Goal: Find specific page/section: Find specific page/section

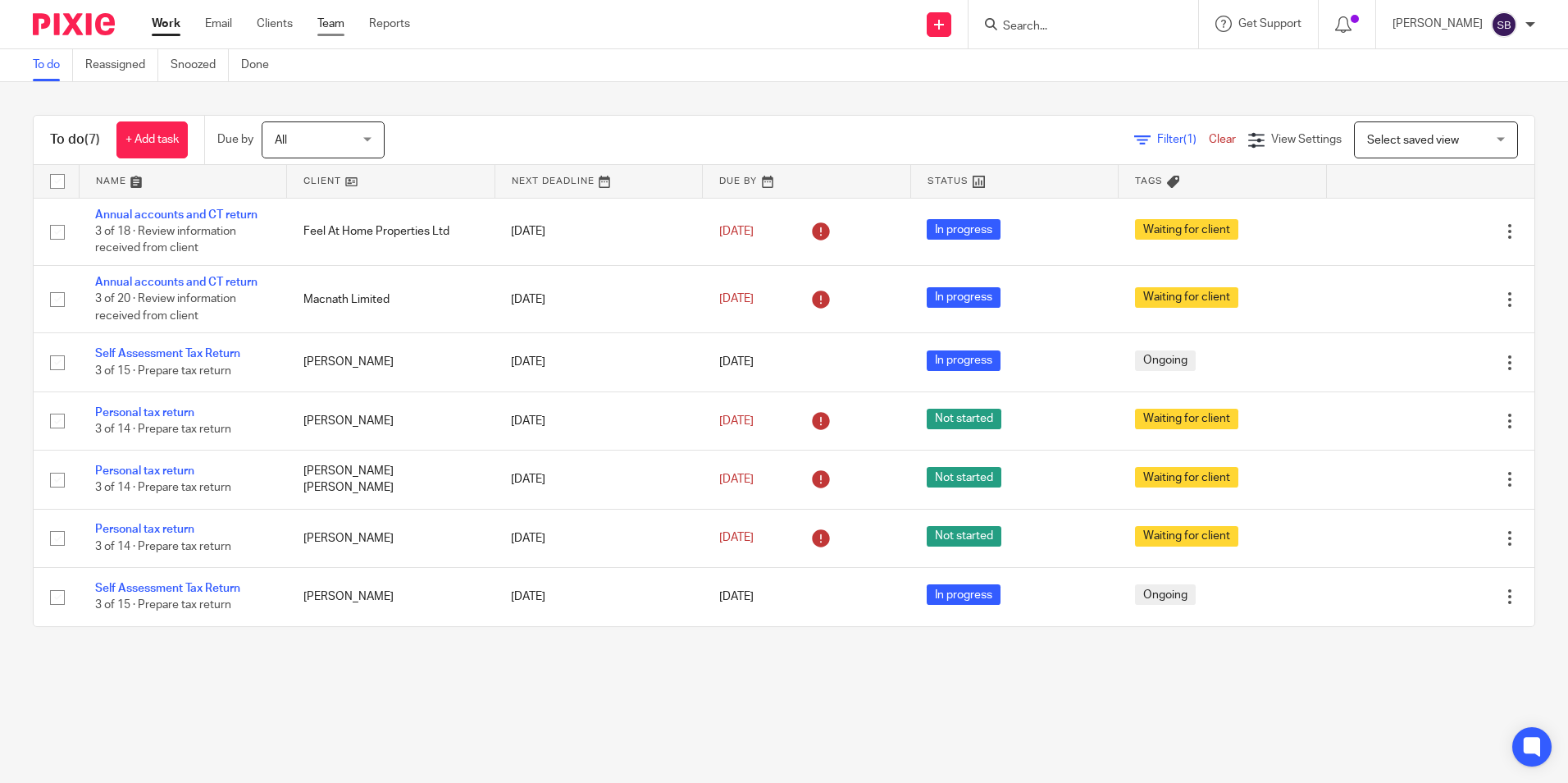
click at [326, 18] on link "Team" at bounding box center [331, 23] width 27 height 16
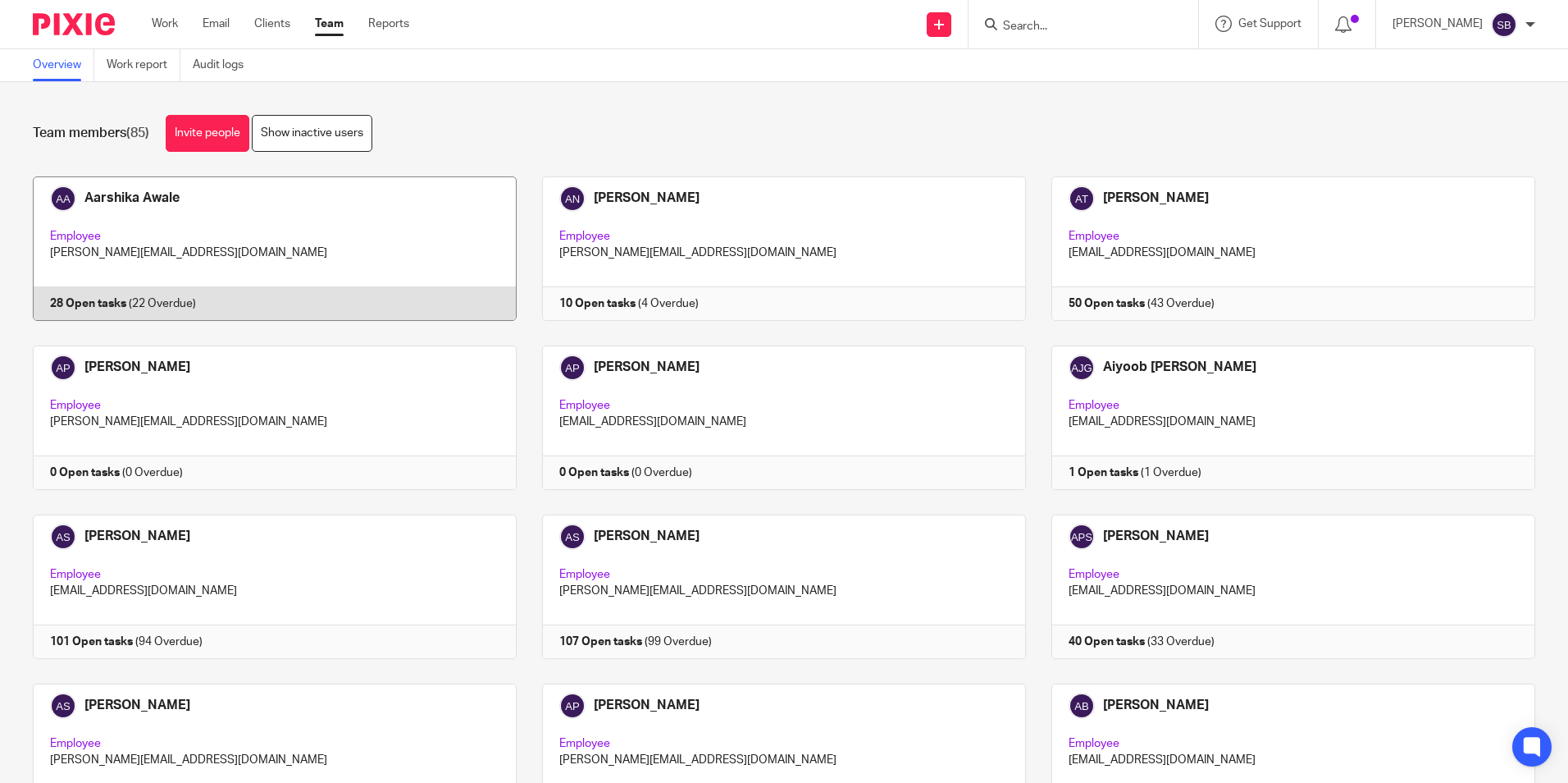
click at [130, 193] on link at bounding box center [262, 248] width 509 height 145
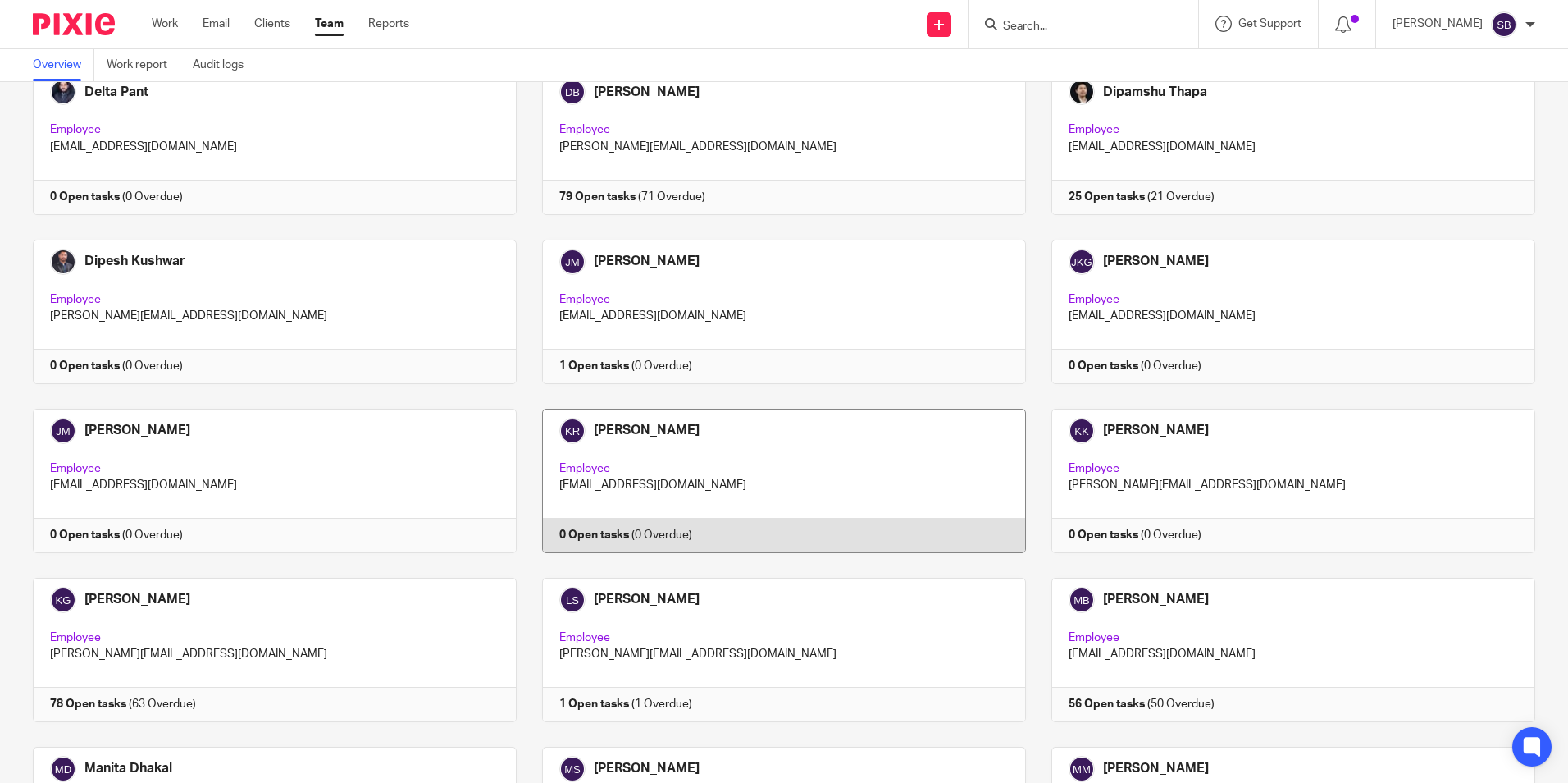
scroll to position [1477, 0]
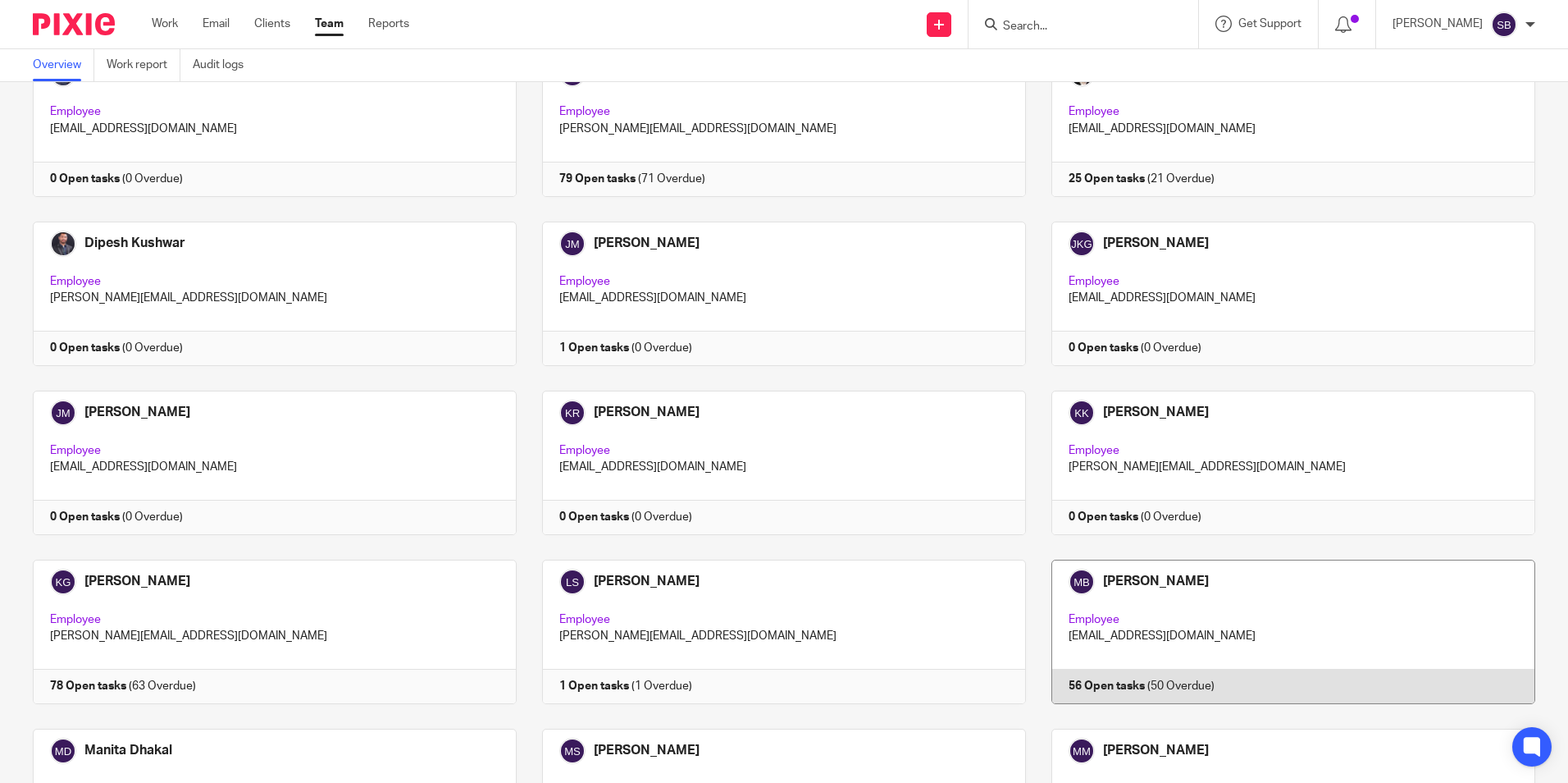
click at [1177, 589] on link at bounding box center [1280, 632] width 509 height 145
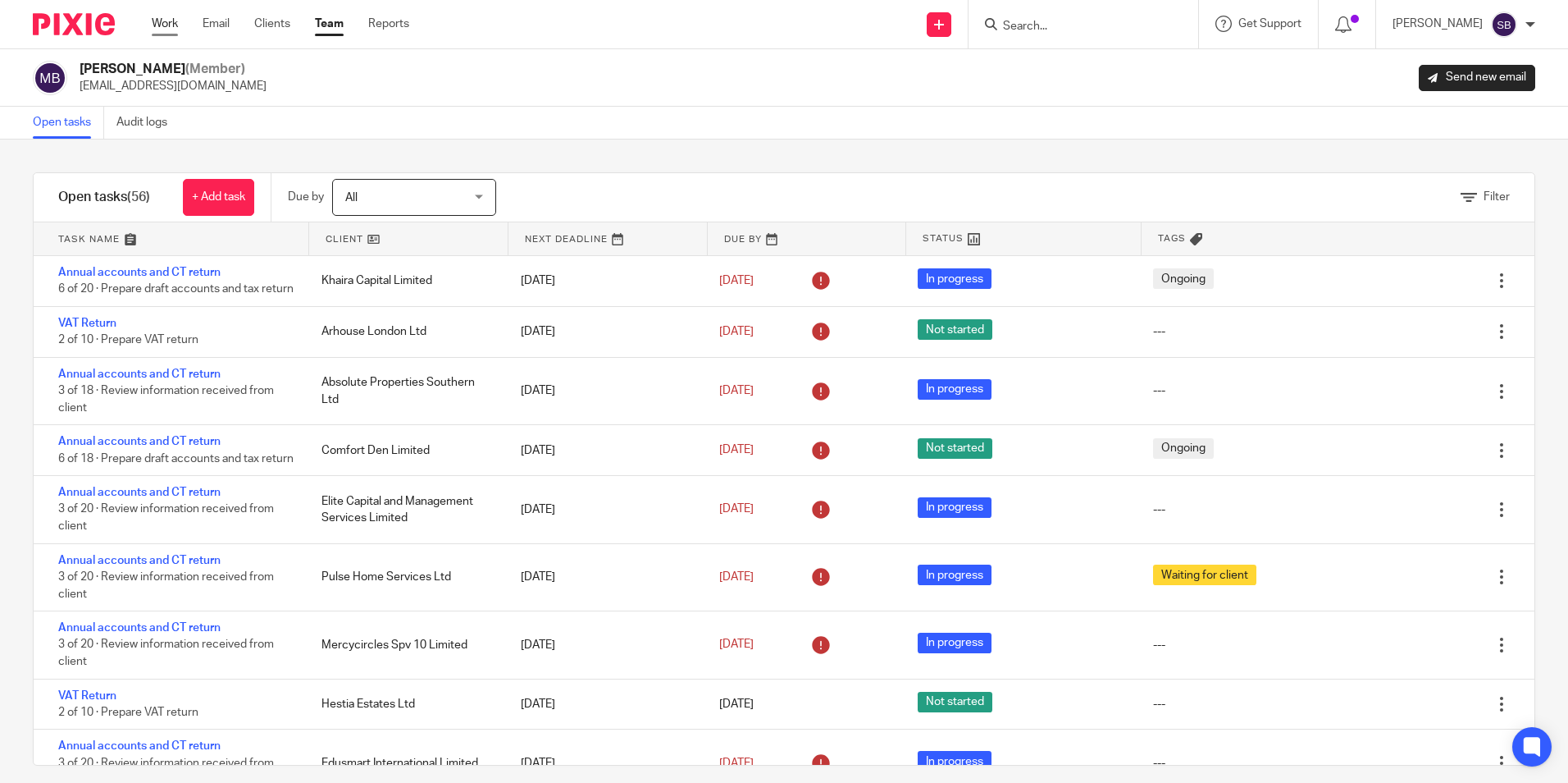
click at [166, 20] on link "Work" at bounding box center [164, 23] width 26 height 16
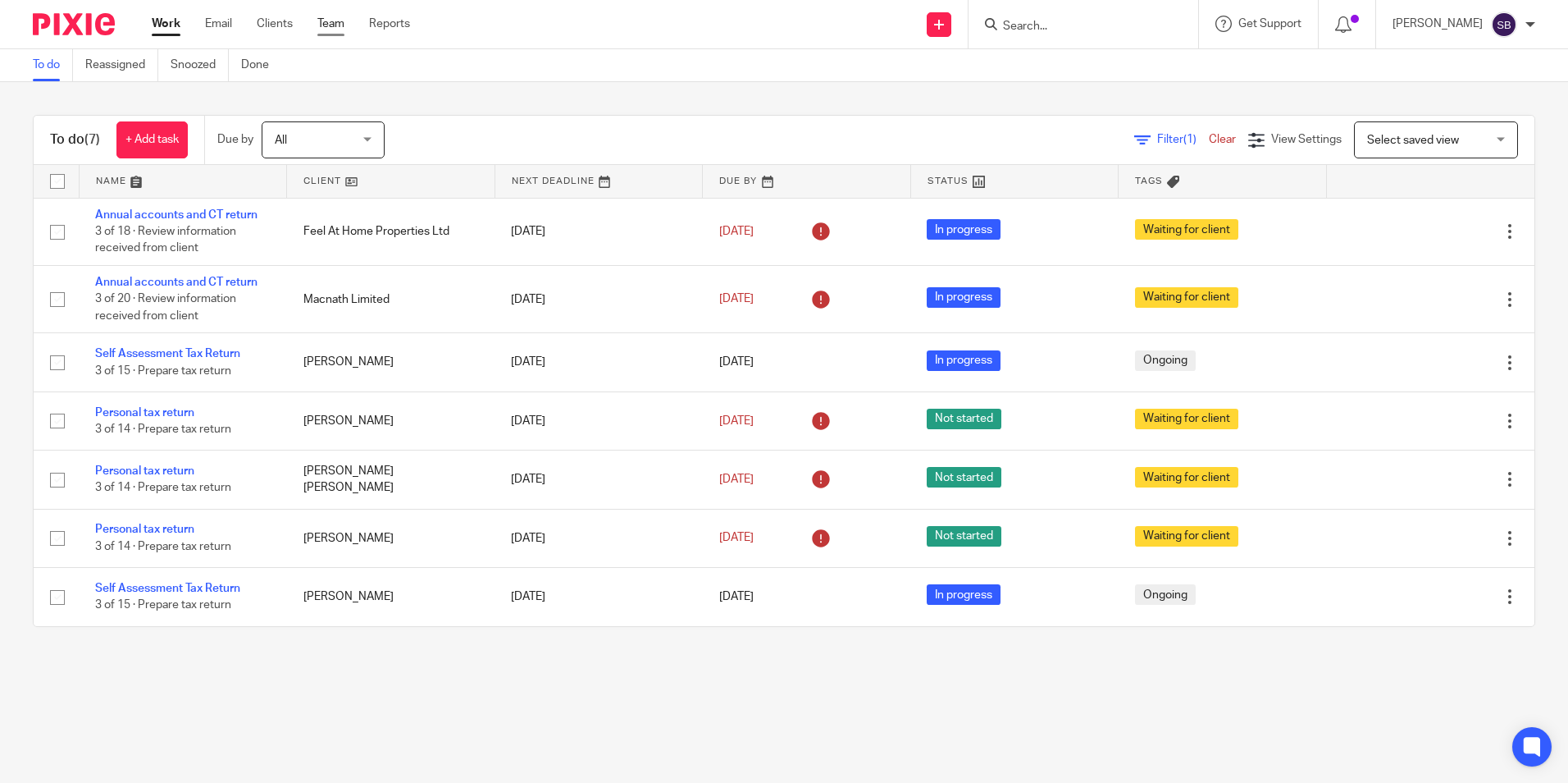
click at [332, 22] on link "Team" at bounding box center [331, 23] width 27 height 16
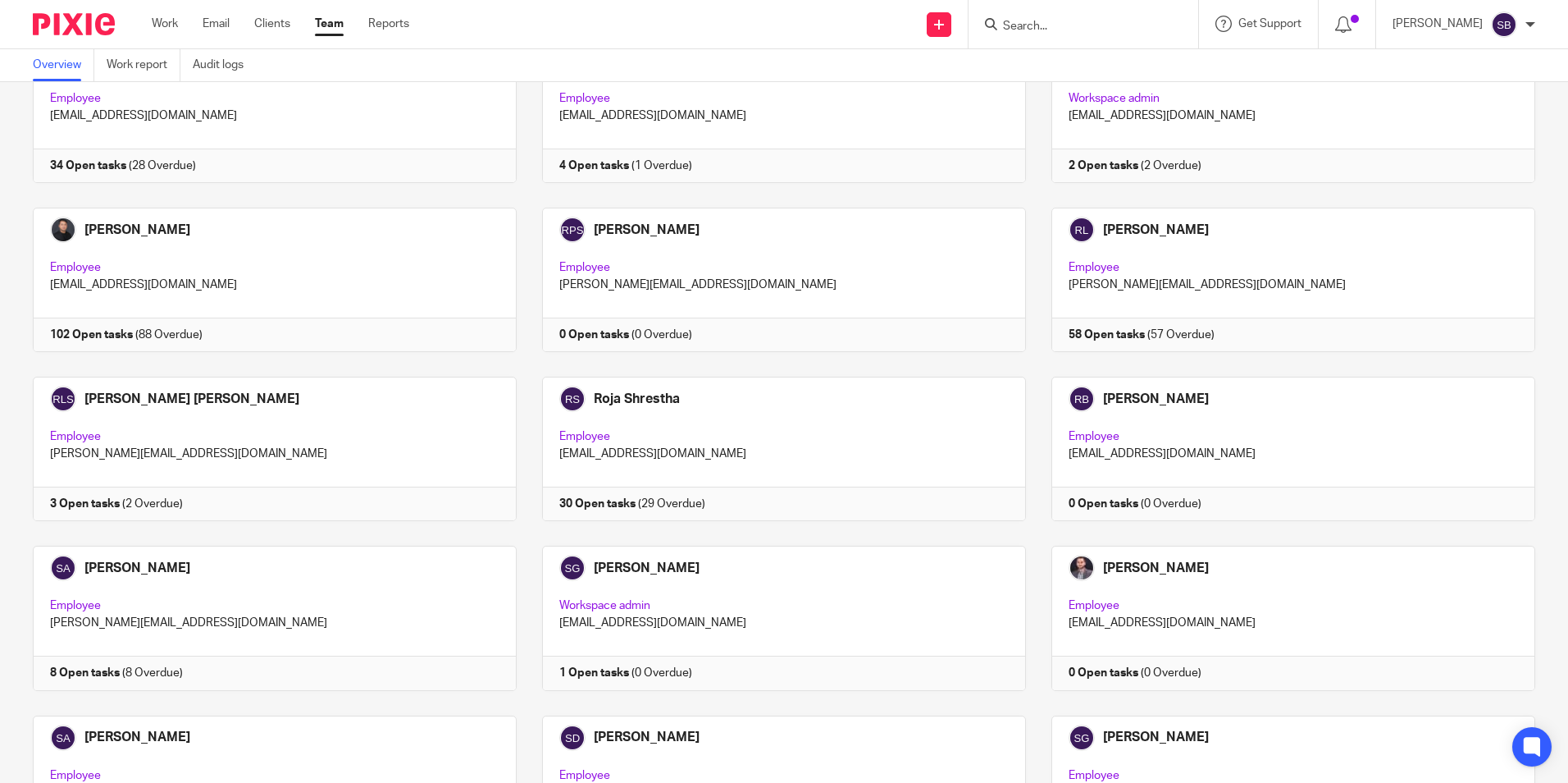
scroll to position [3099, 0]
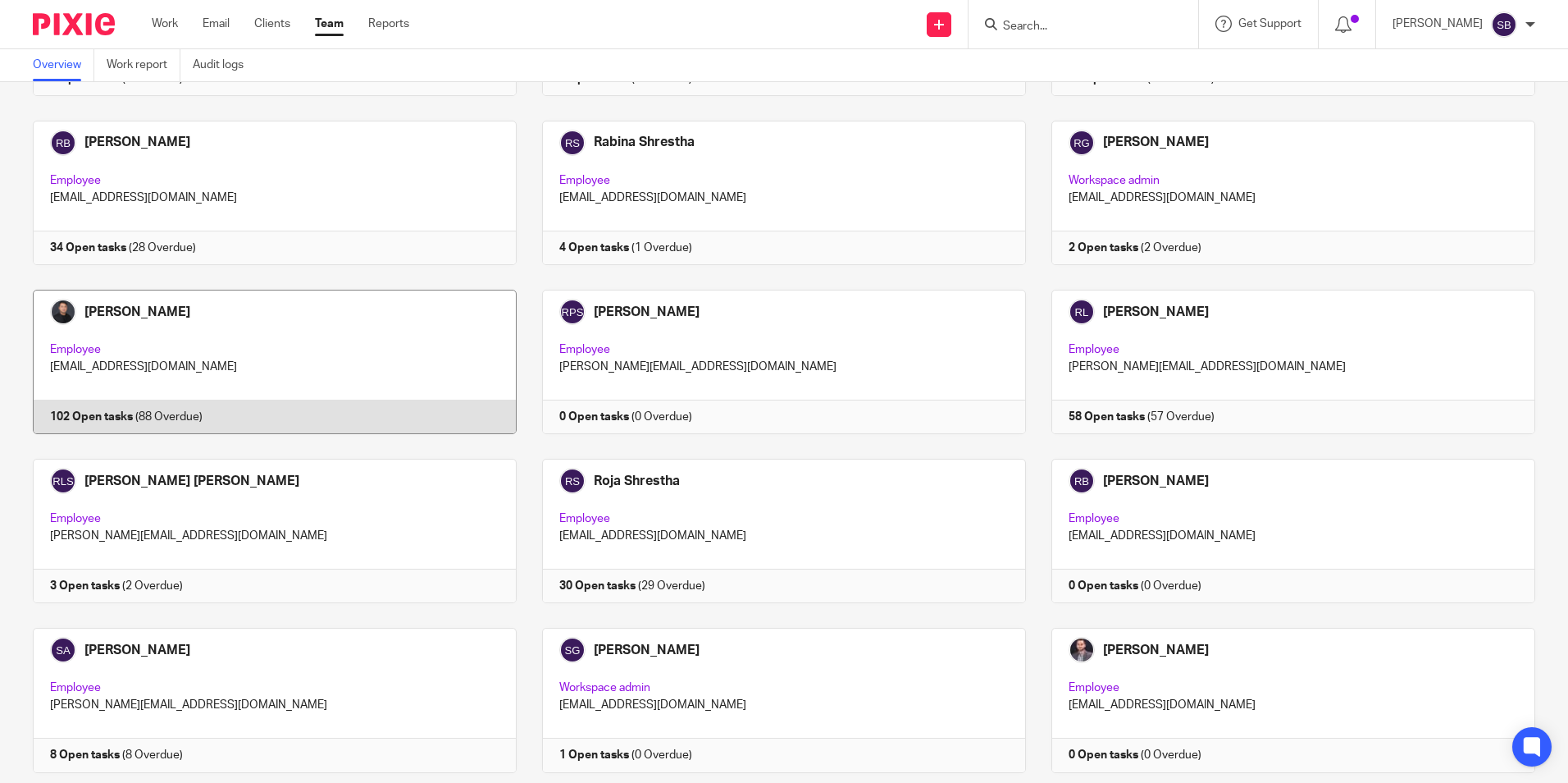
click at [240, 342] on link at bounding box center [262, 362] width 509 height 145
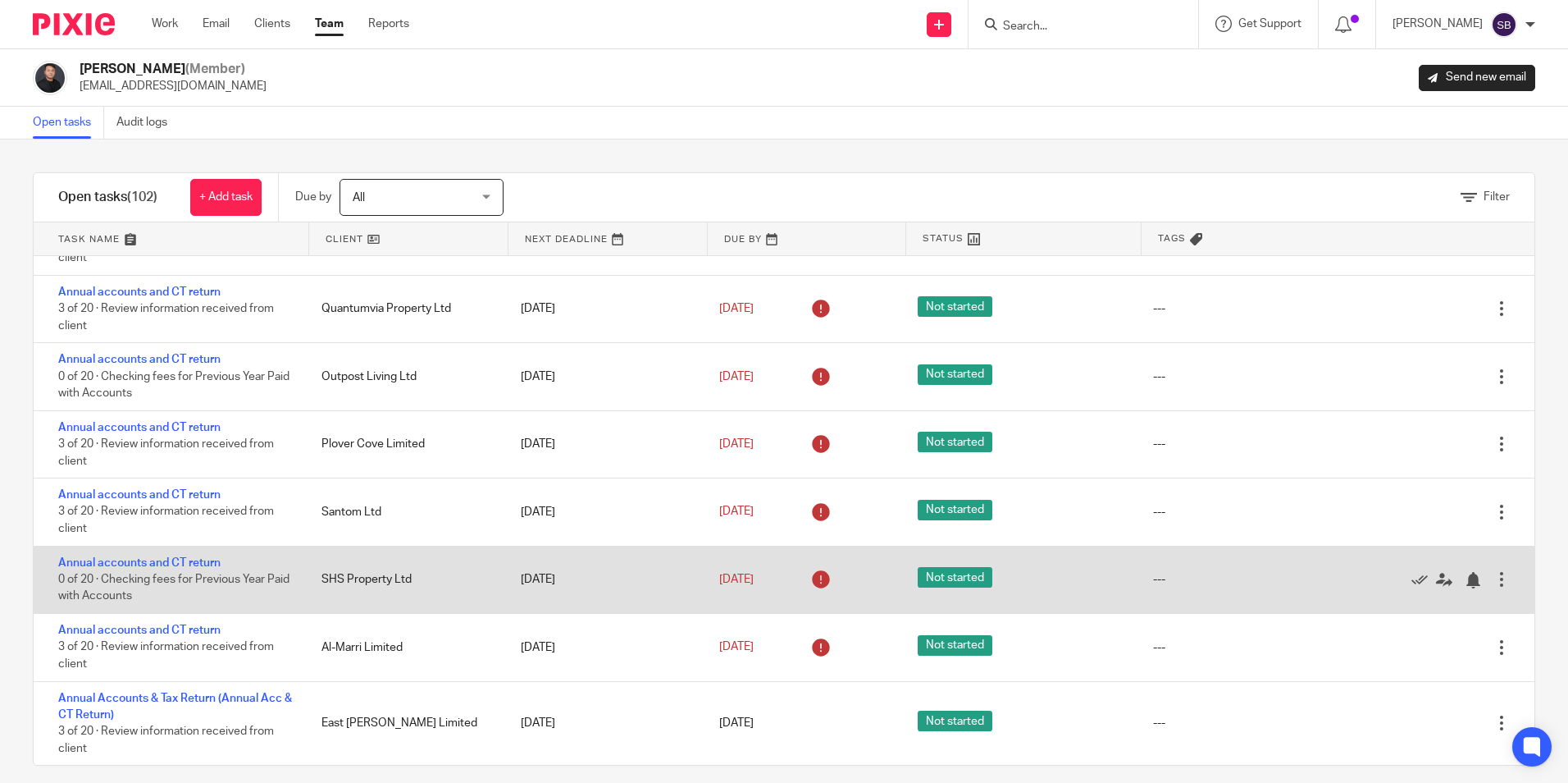
scroll to position [16, 0]
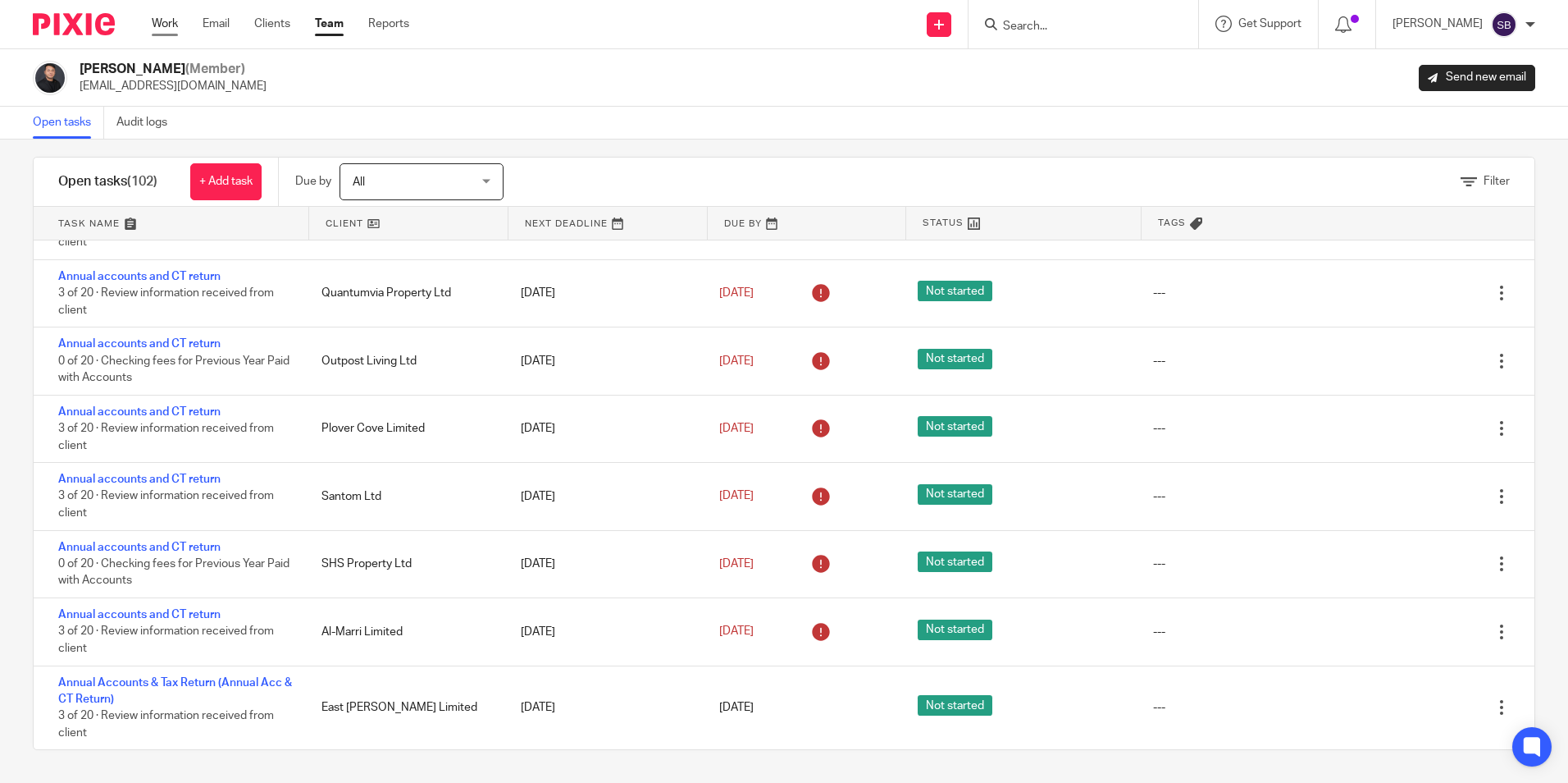
click at [172, 21] on link "Work" at bounding box center [164, 23] width 26 height 16
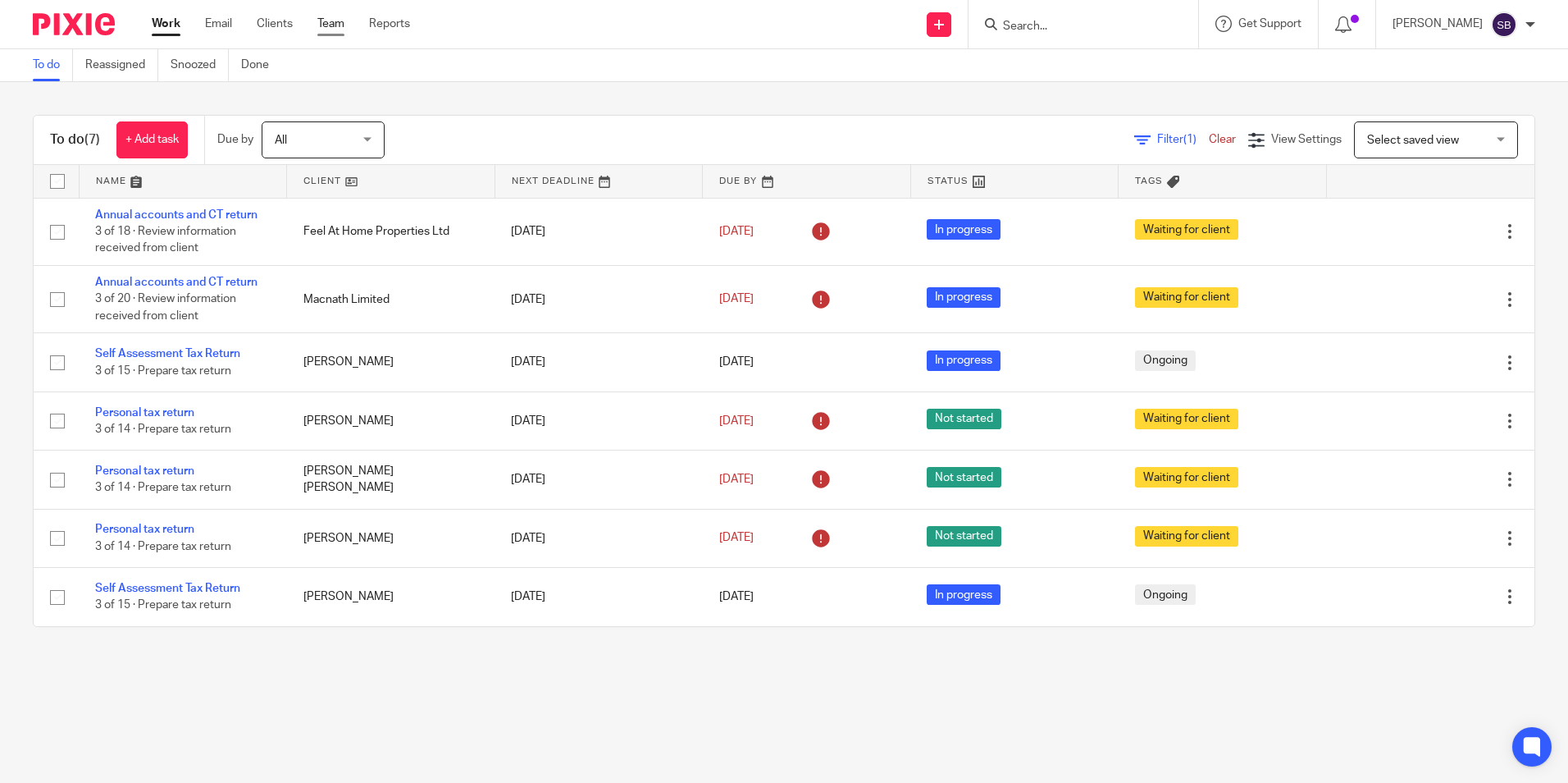
click at [334, 24] on link "Team" at bounding box center [331, 23] width 27 height 16
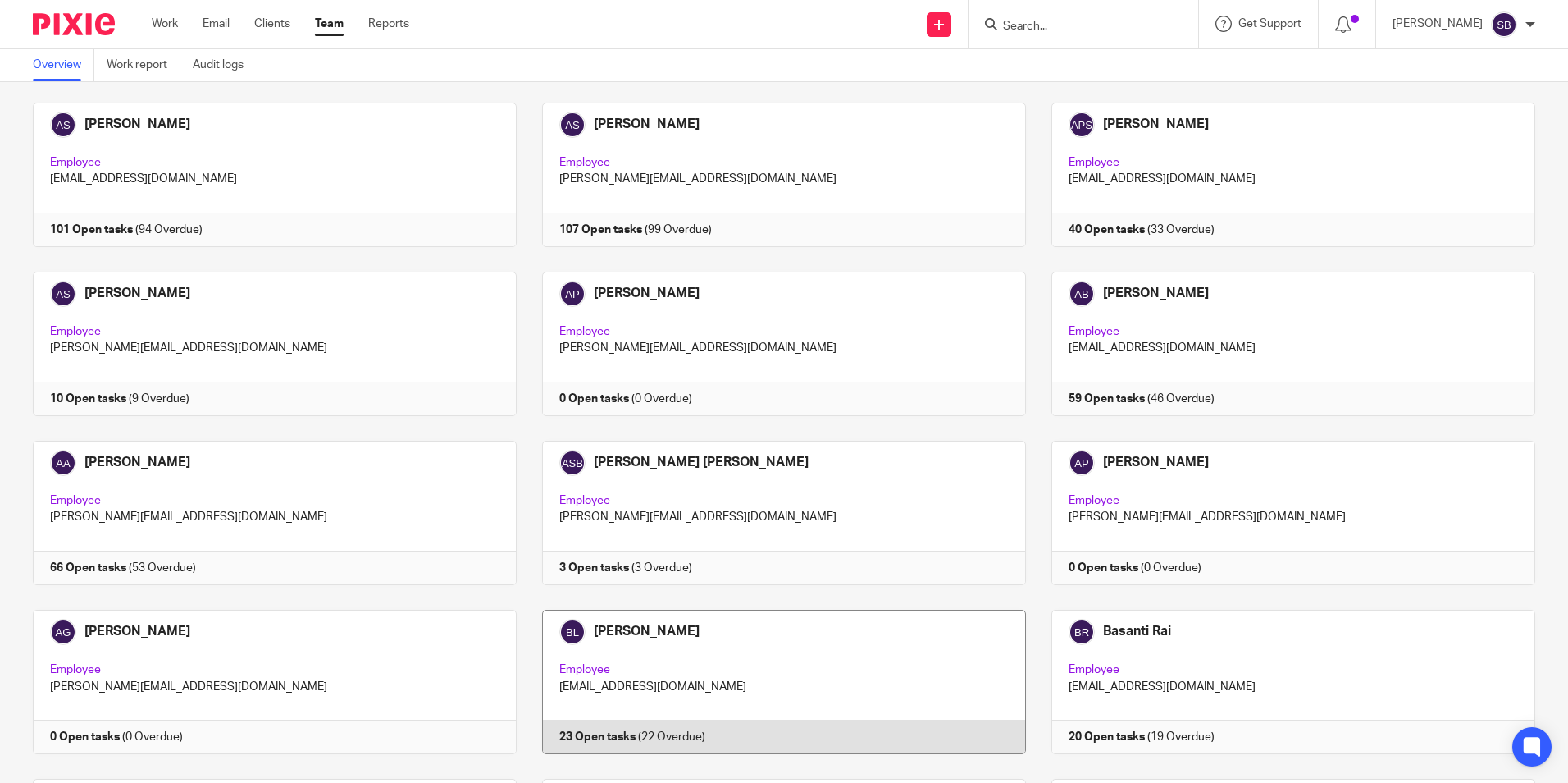
scroll to position [492, 0]
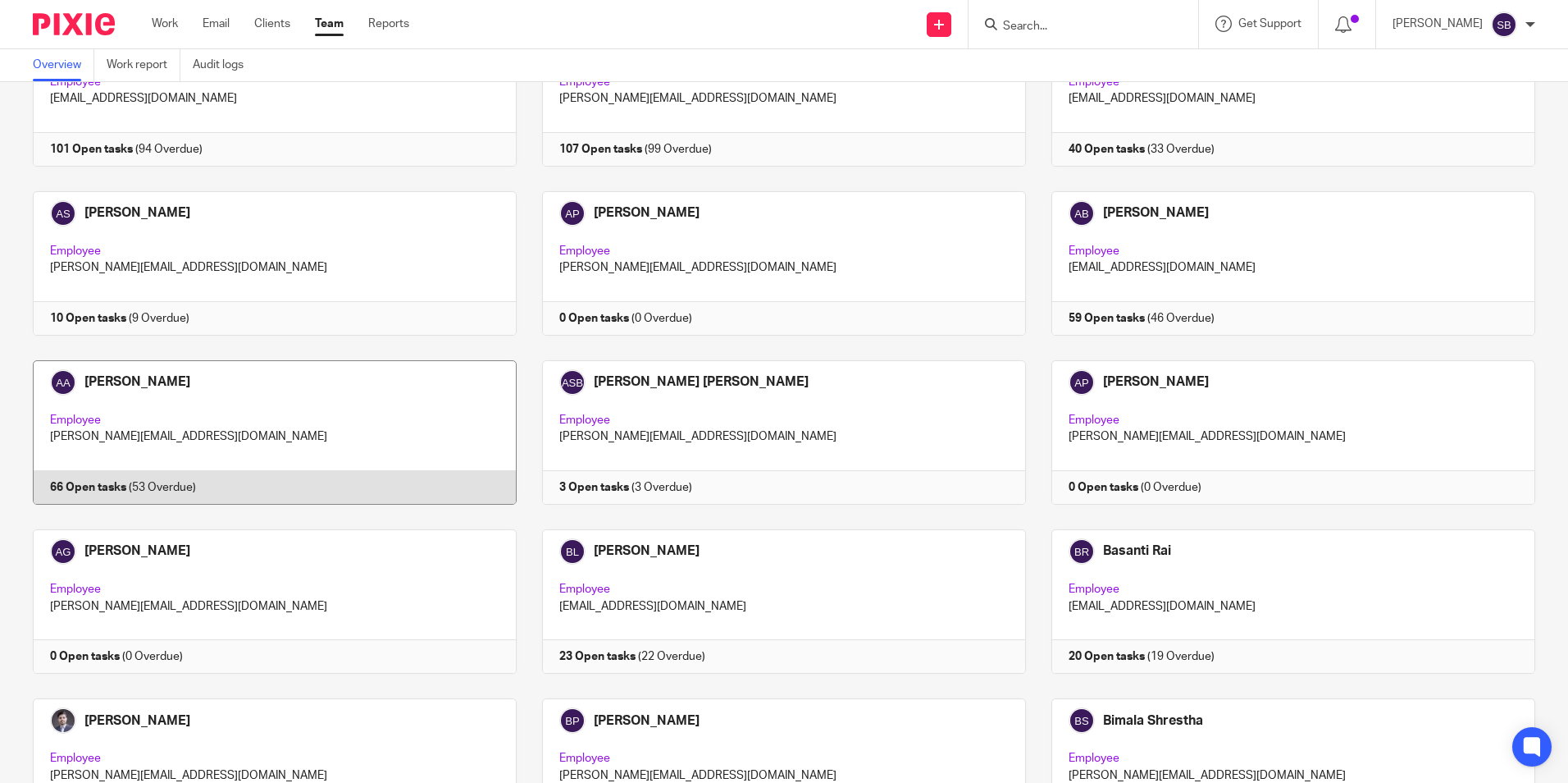
click at [249, 402] on link at bounding box center [262, 432] width 509 height 145
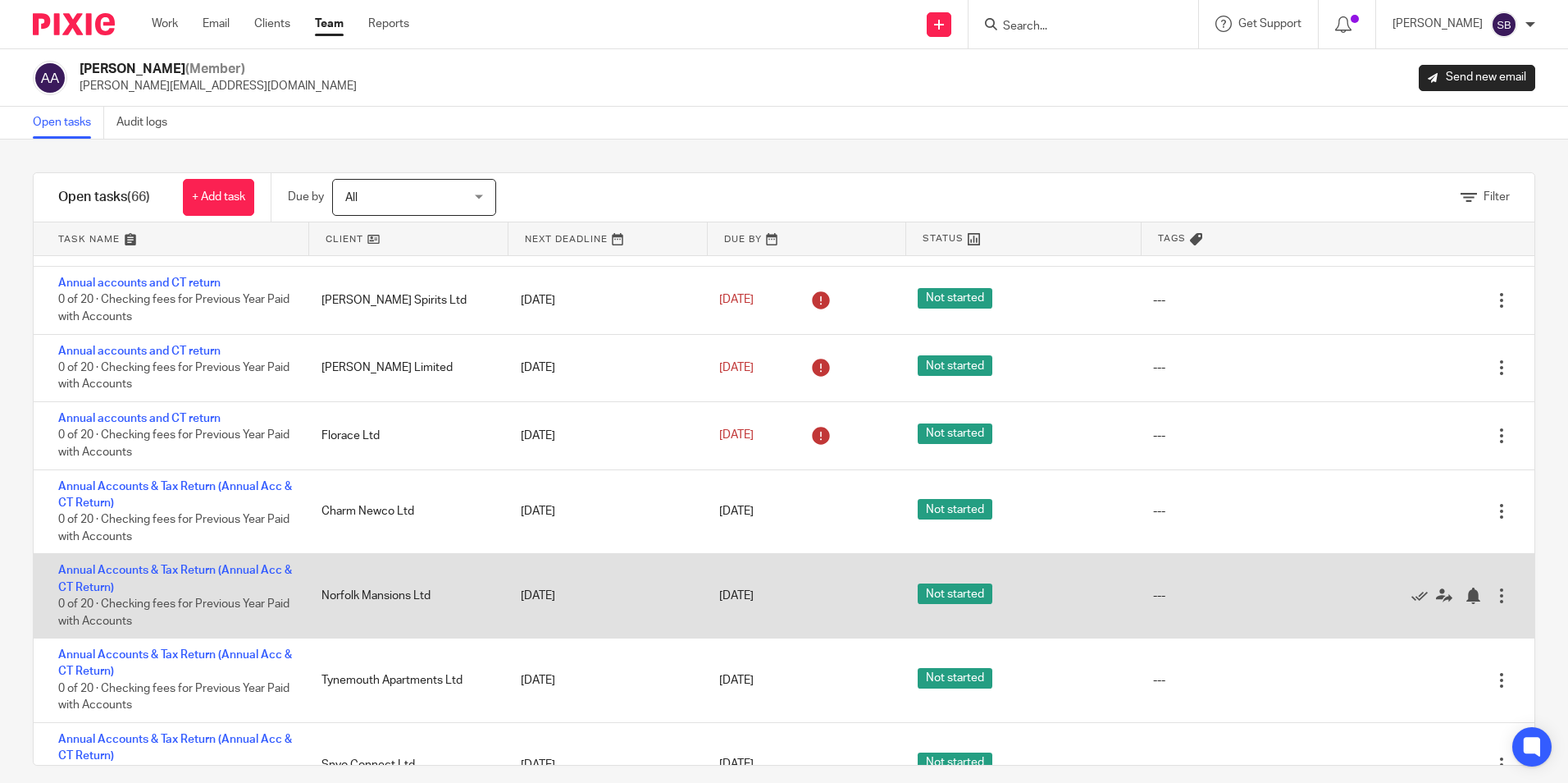
scroll to position [3600, 0]
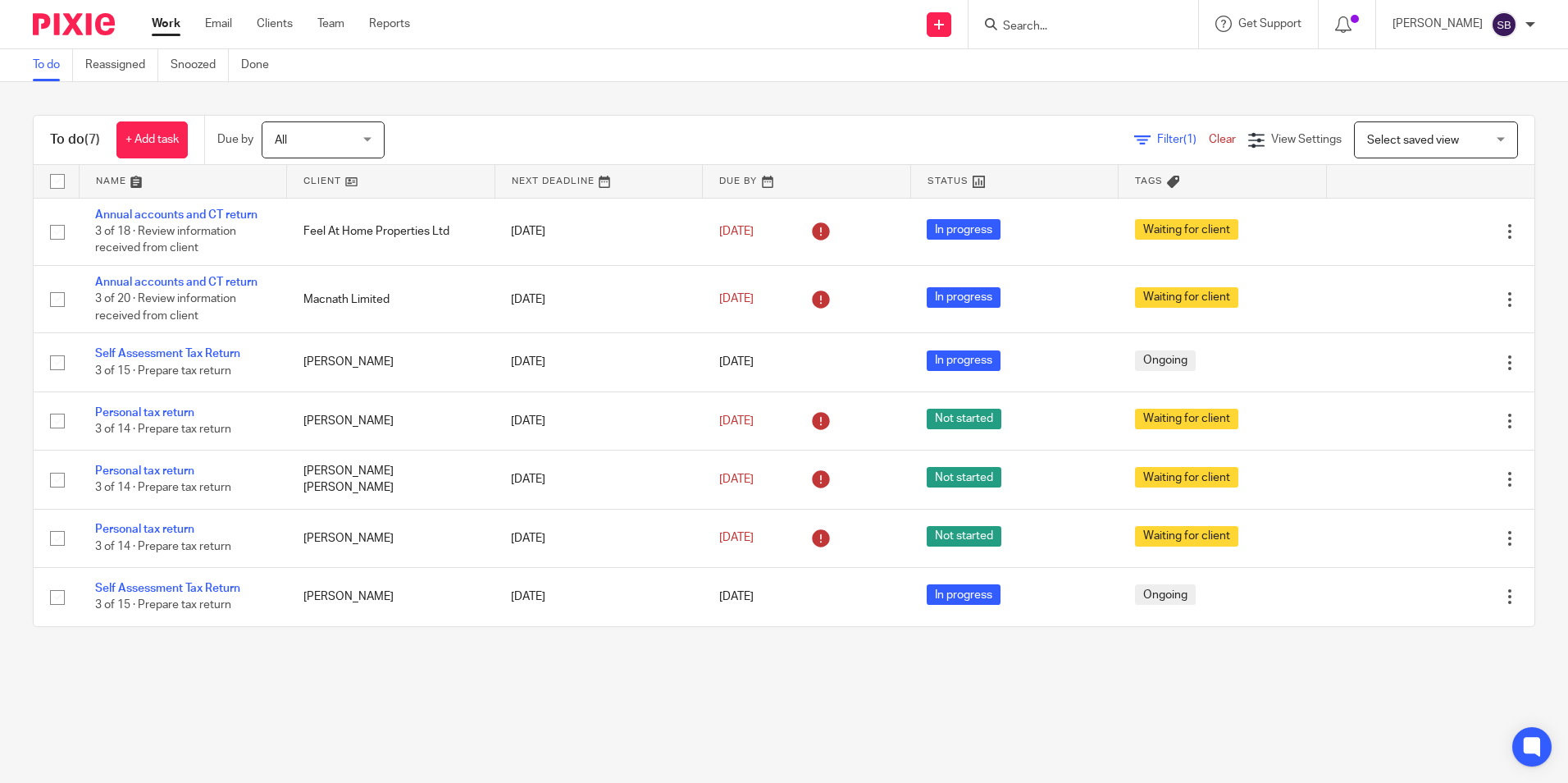
click at [1050, 28] on input "Search" at bounding box center [1075, 26] width 147 height 15
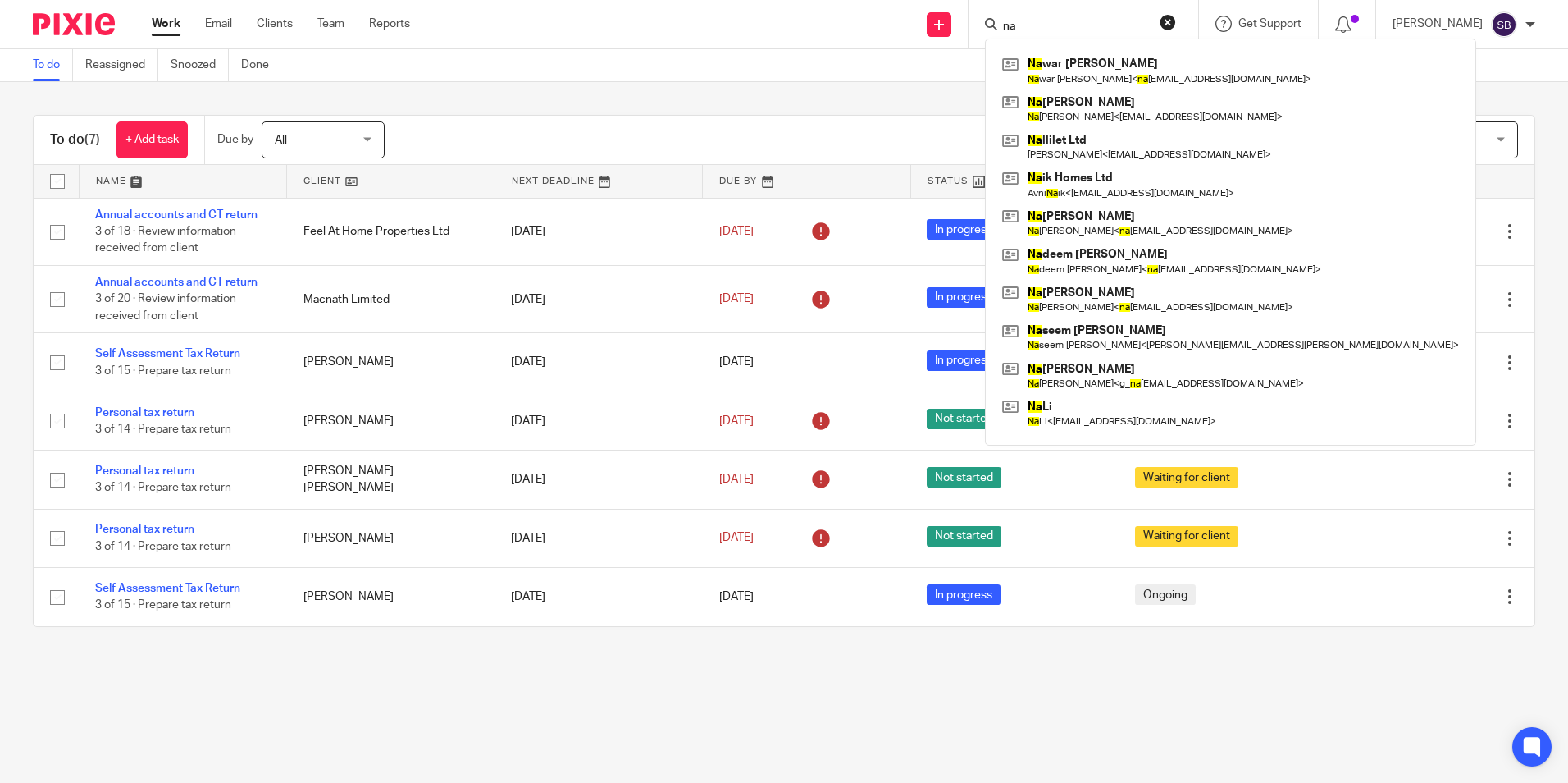
type input "n"
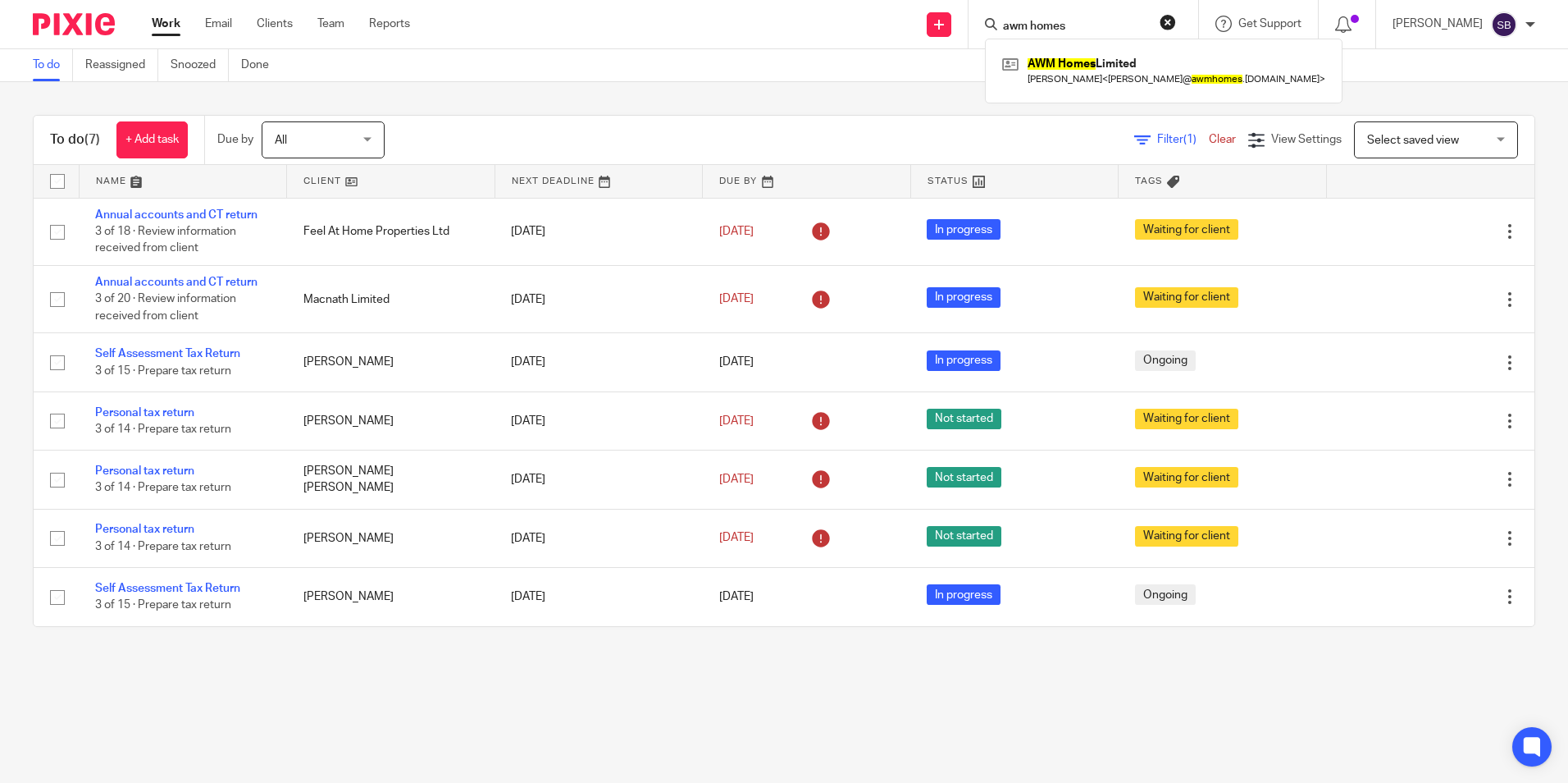
type input "awm homes"
click at [1168, 44] on div "AWM Homes Limited Adam Wright < adam@ awmhomes .co.uk >" at bounding box center [1164, 71] width 358 height 64
click at [1158, 56] on link at bounding box center [1164, 70] width 332 height 38
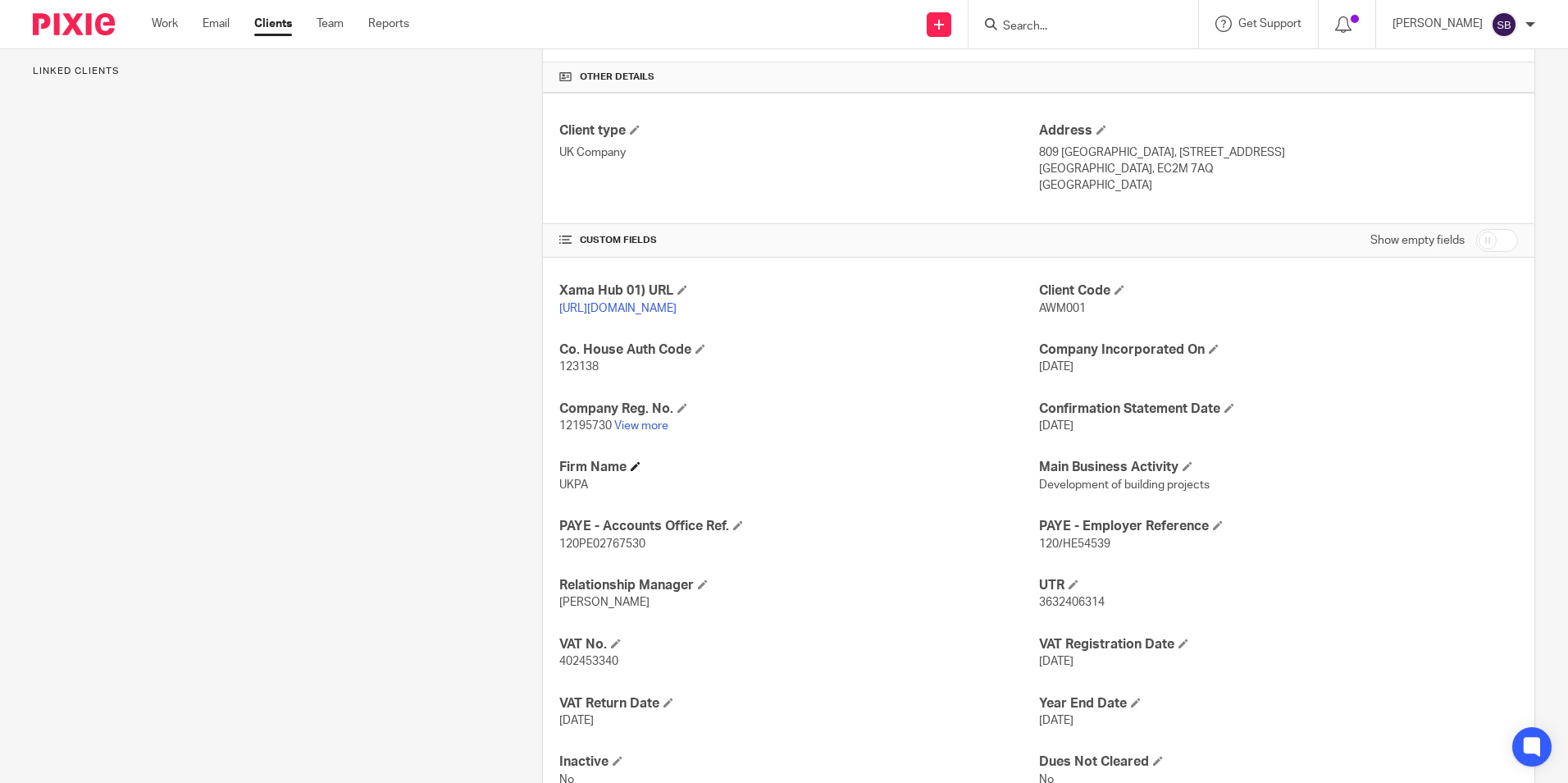
scroll to position [410, 0]
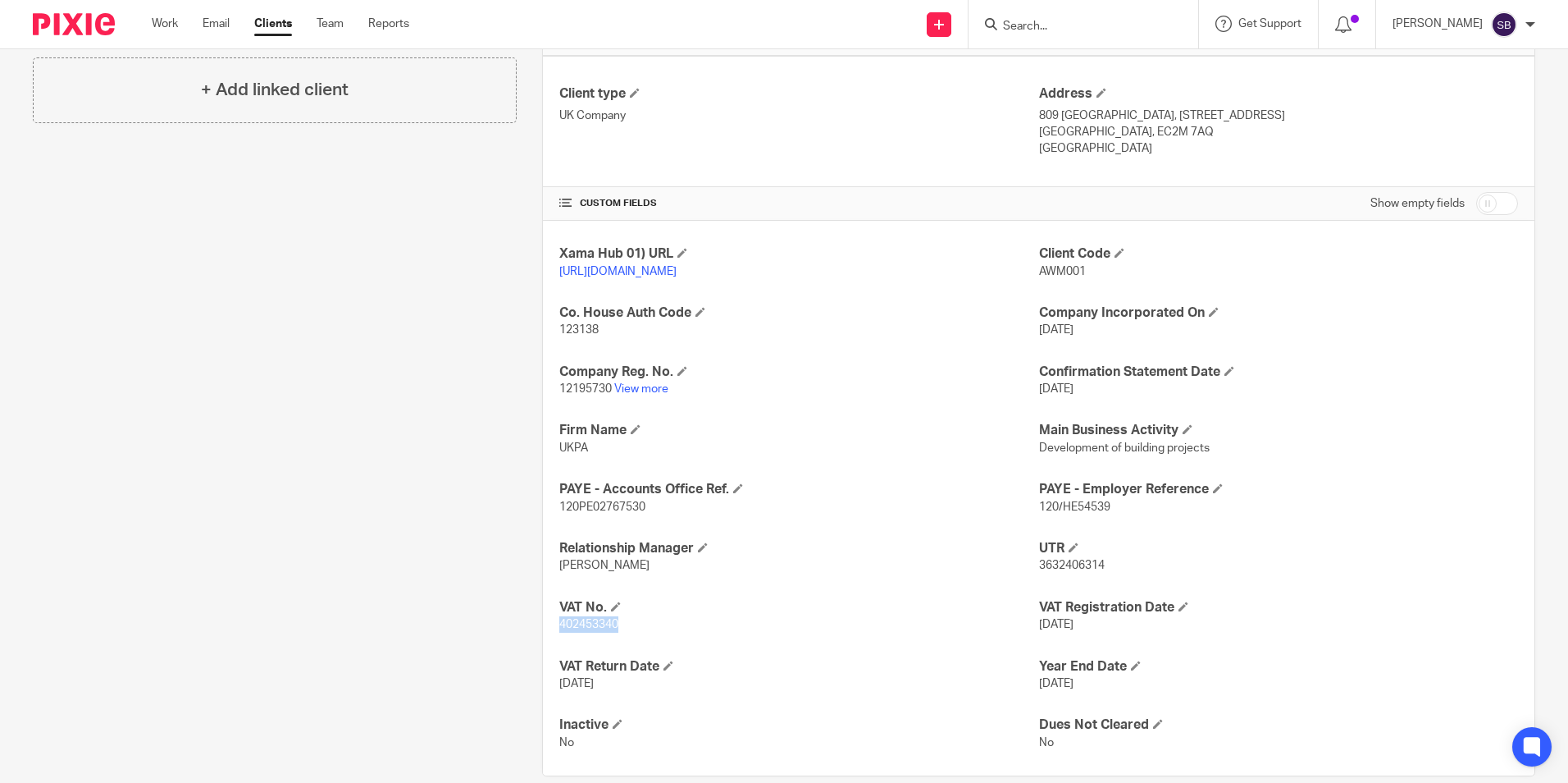
drag, startPoint x: 547, startPoint y: 637, endPoint x: 619, endPoint y: 640, distance: 72.1
click at [619, 640] on div "Xama Hub 01) URL https://platform.xamatech.com/portal/crm/clients/43a964c0-6bde…" at bounding box center [1039, 499] width 992 height 555
copy span "402453340"
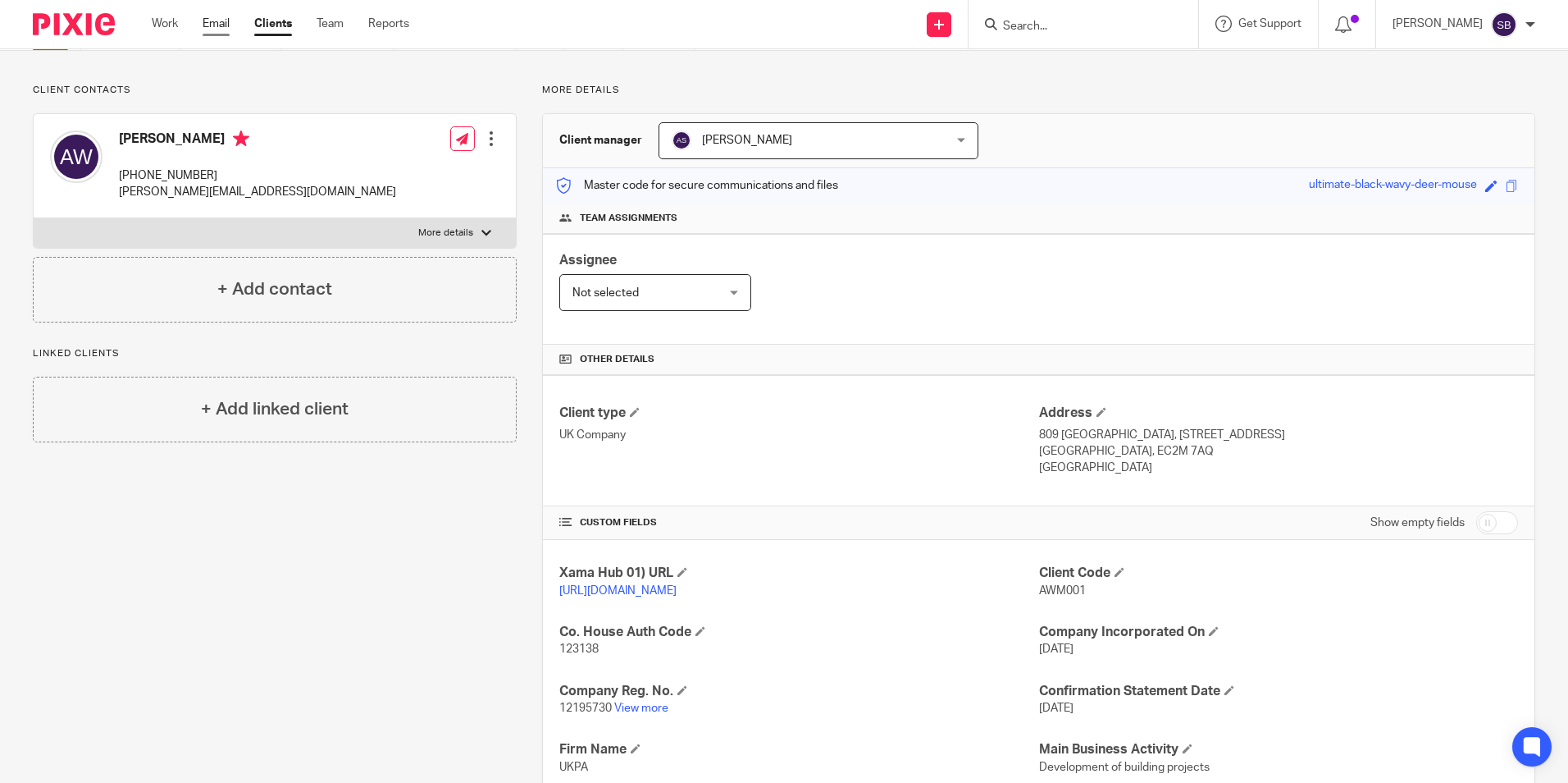
scroll to position [0, 0]
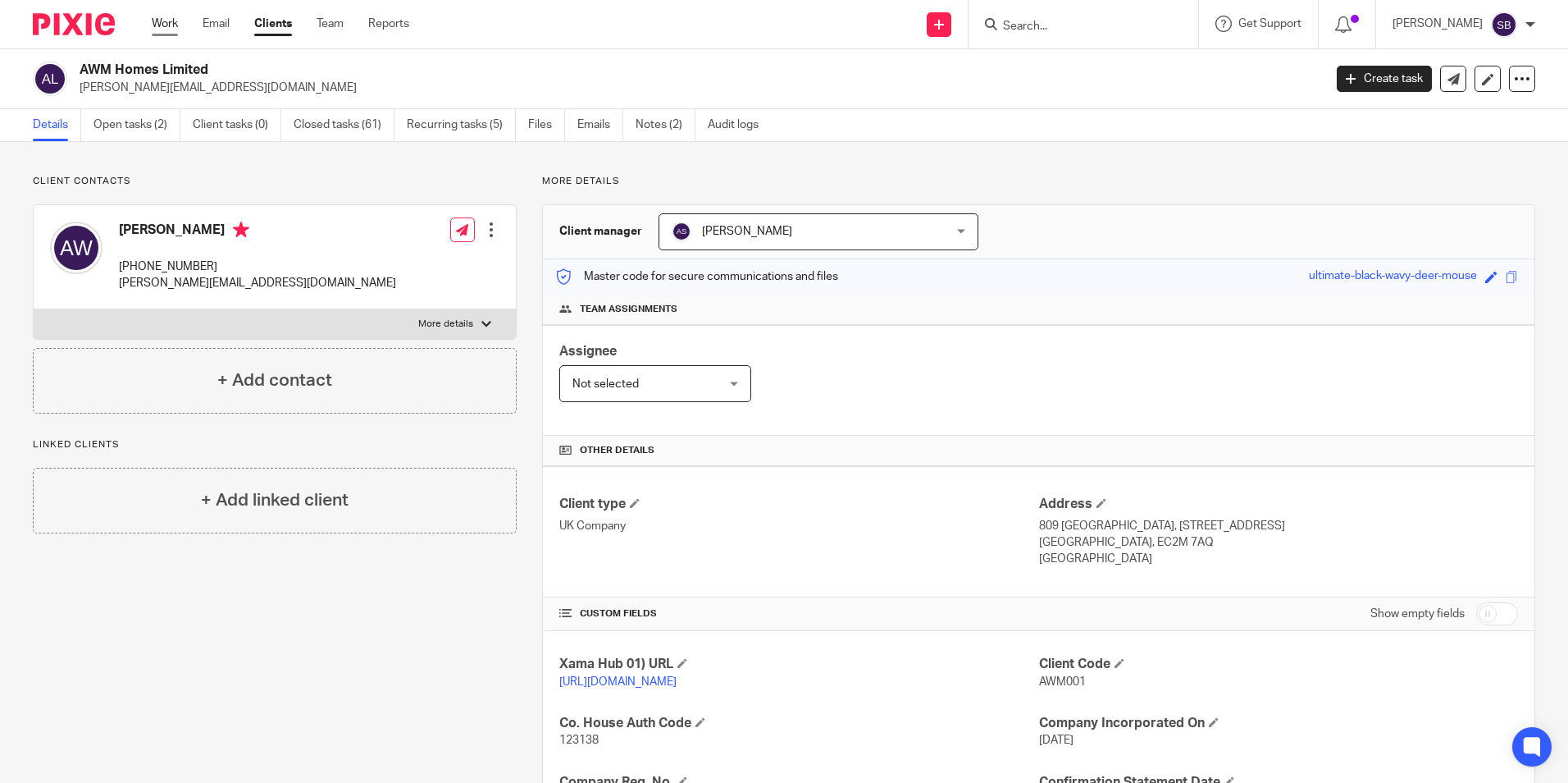
click at [159, 25] on link "Work" at bounding box center [164, 23] width 26 height 16
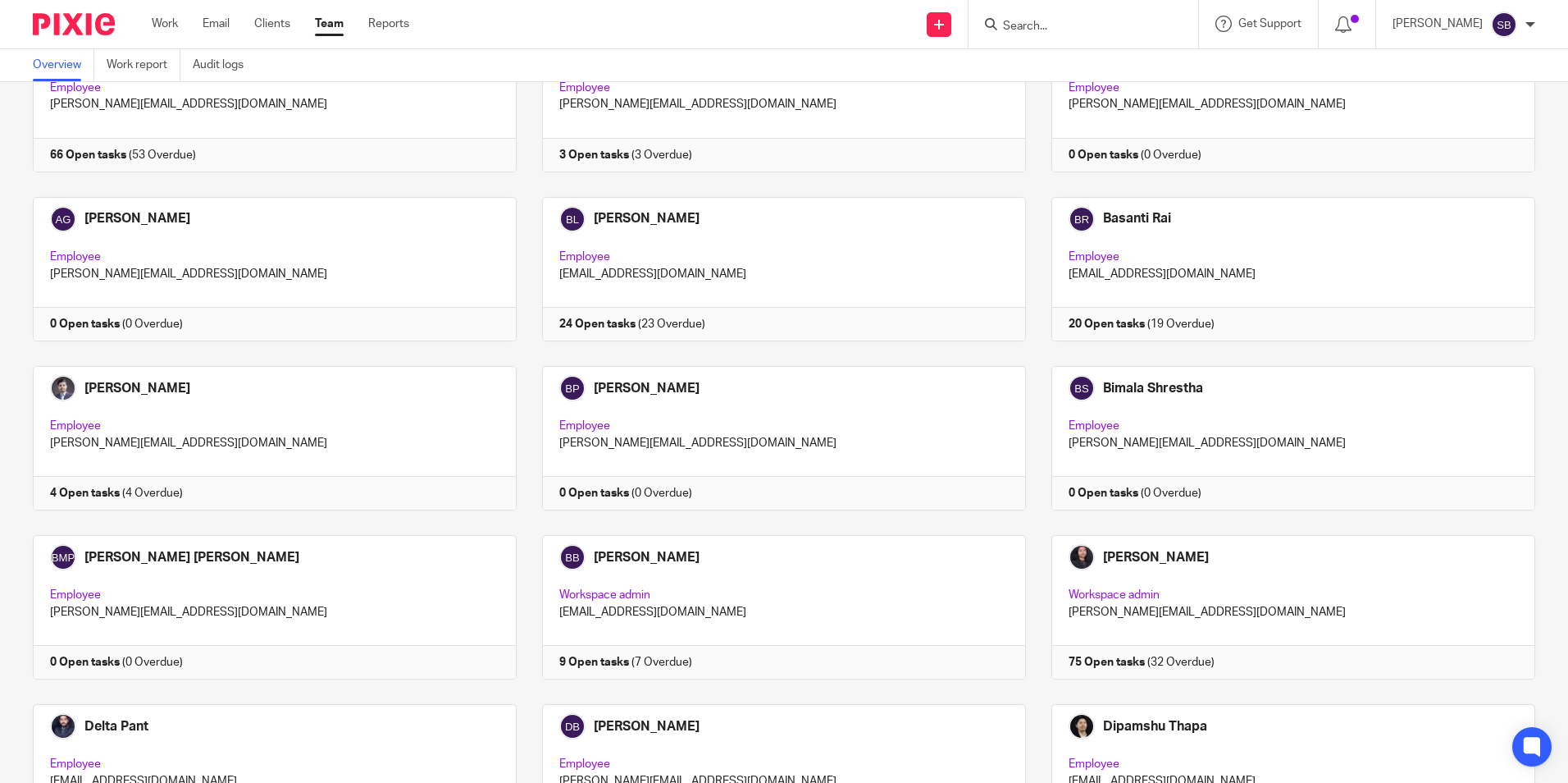
scroll to position [902, 0]
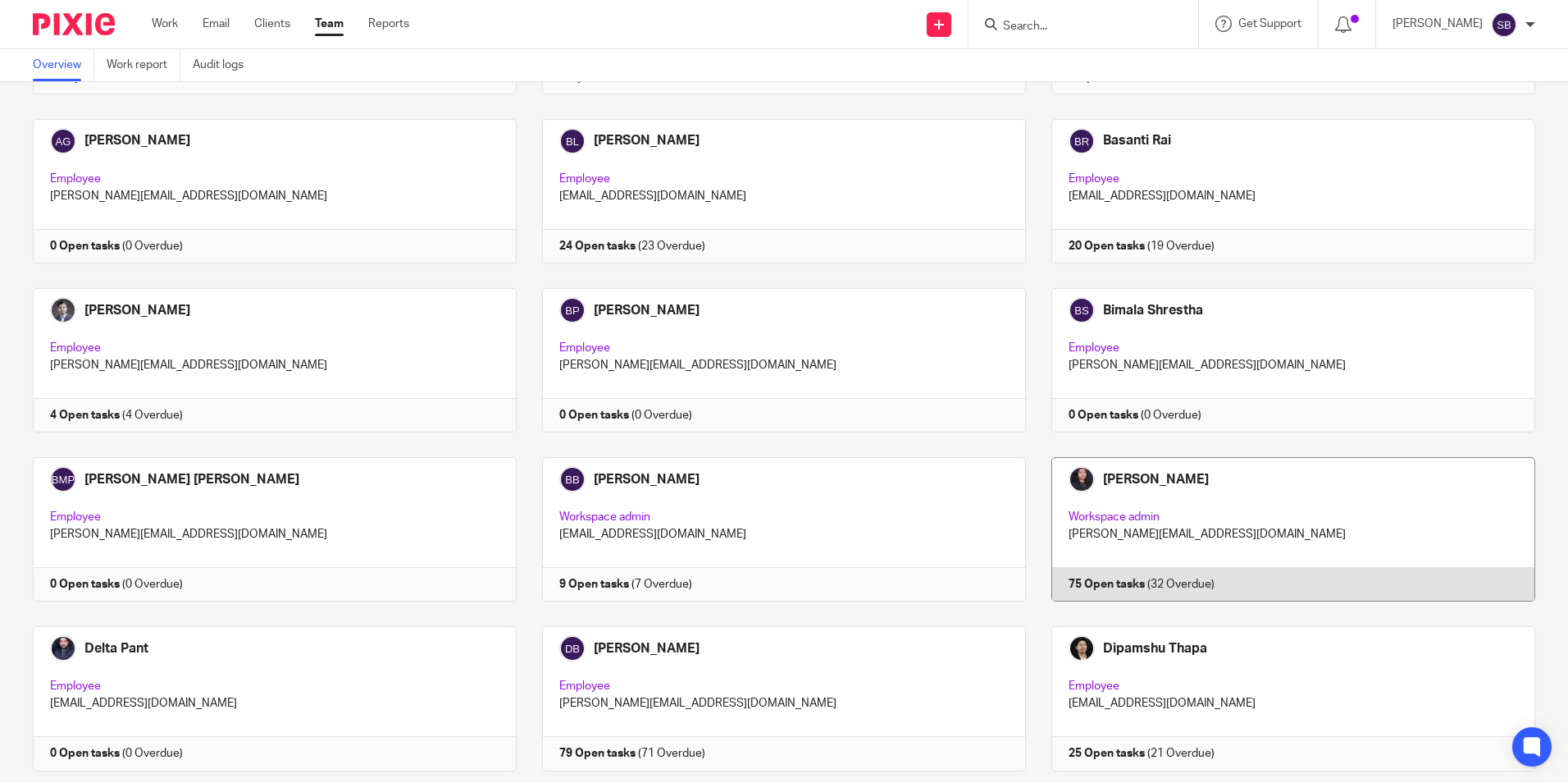
click at [1179, 483] on link at bounding box center [1280, 529] width 509 height 145
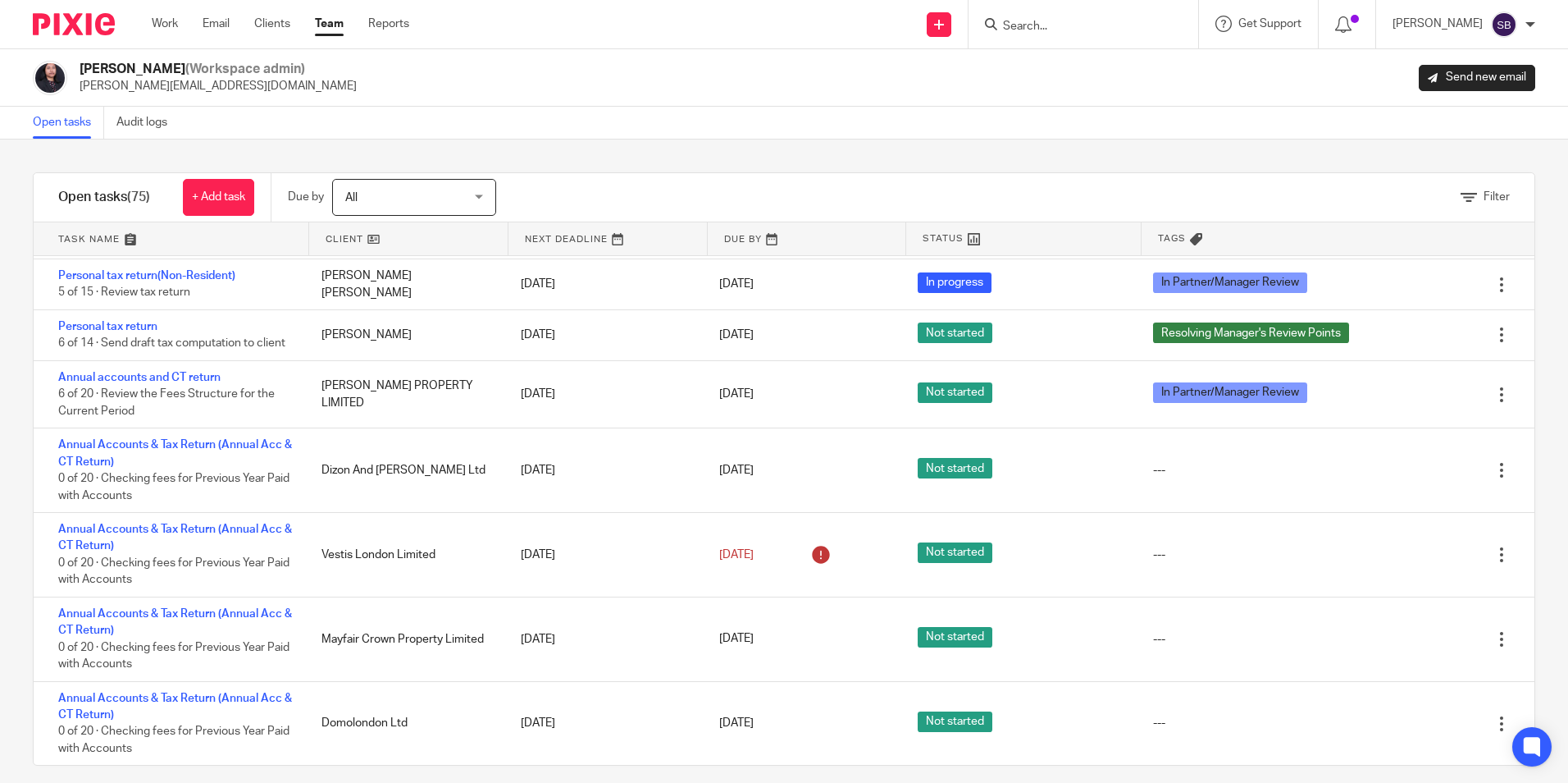
click at [1089, 16] on form at bounding box center [1089, 23] width 175 height 20
click at [1090, 31] on input "Search" at bounding box center [1075, 26] width 147 height 15
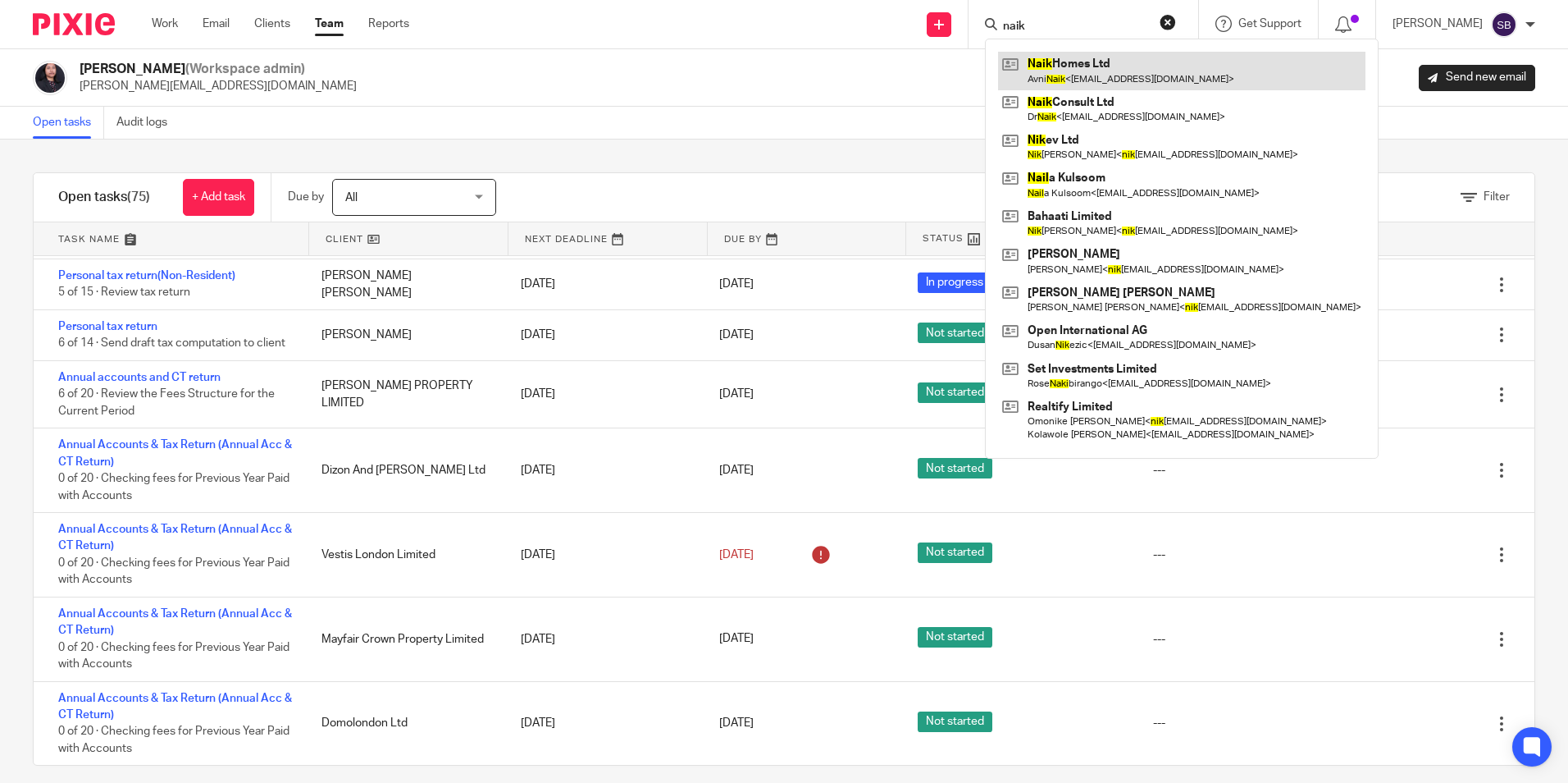
type input "naik"
click at [1146, 54] on link at bounding box center [1181, 70] width 368 height 38
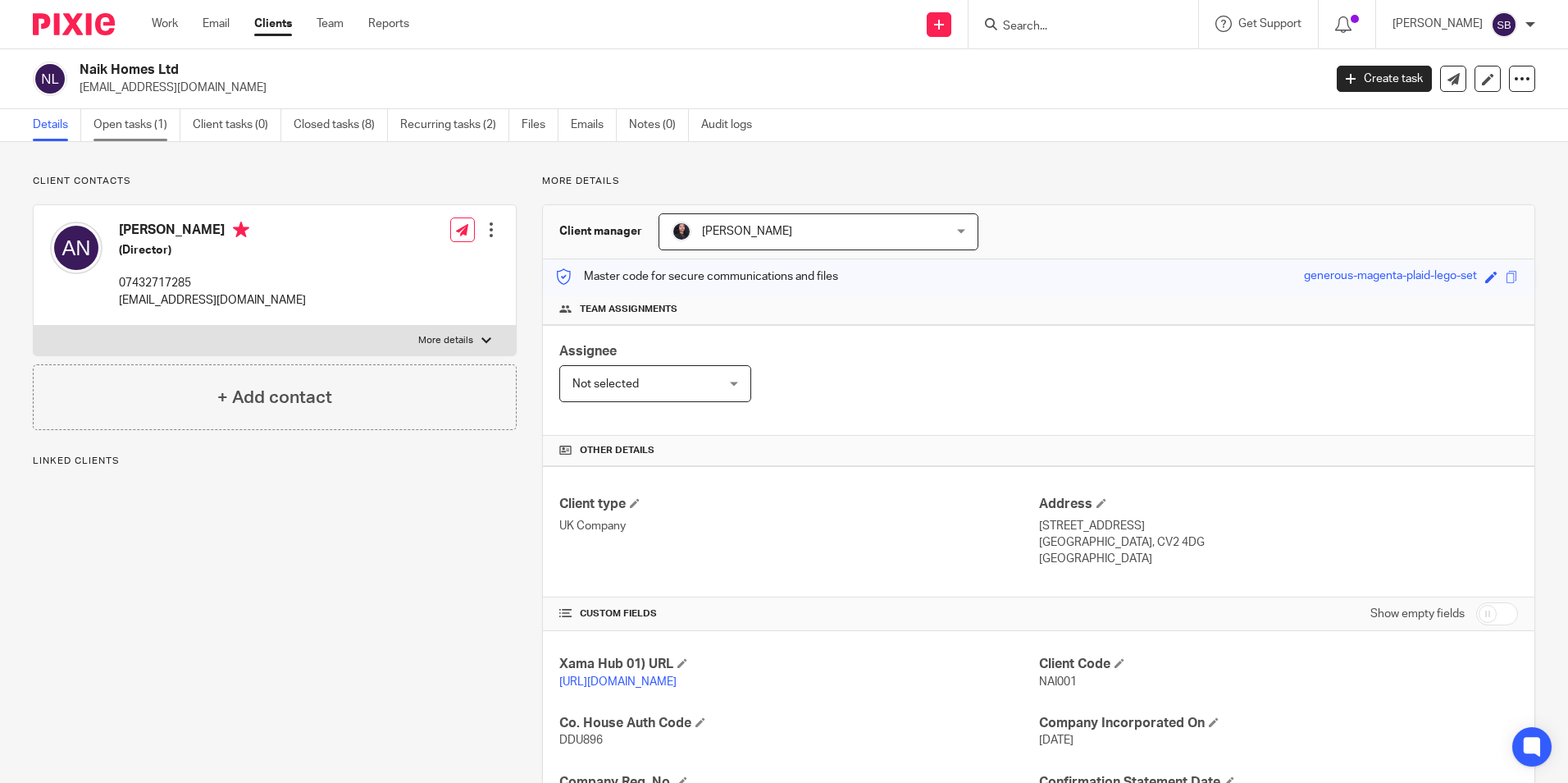
click at [125, 135] on link "Open tasks (1)" at bounding box center [137, 124] width 87 height 32
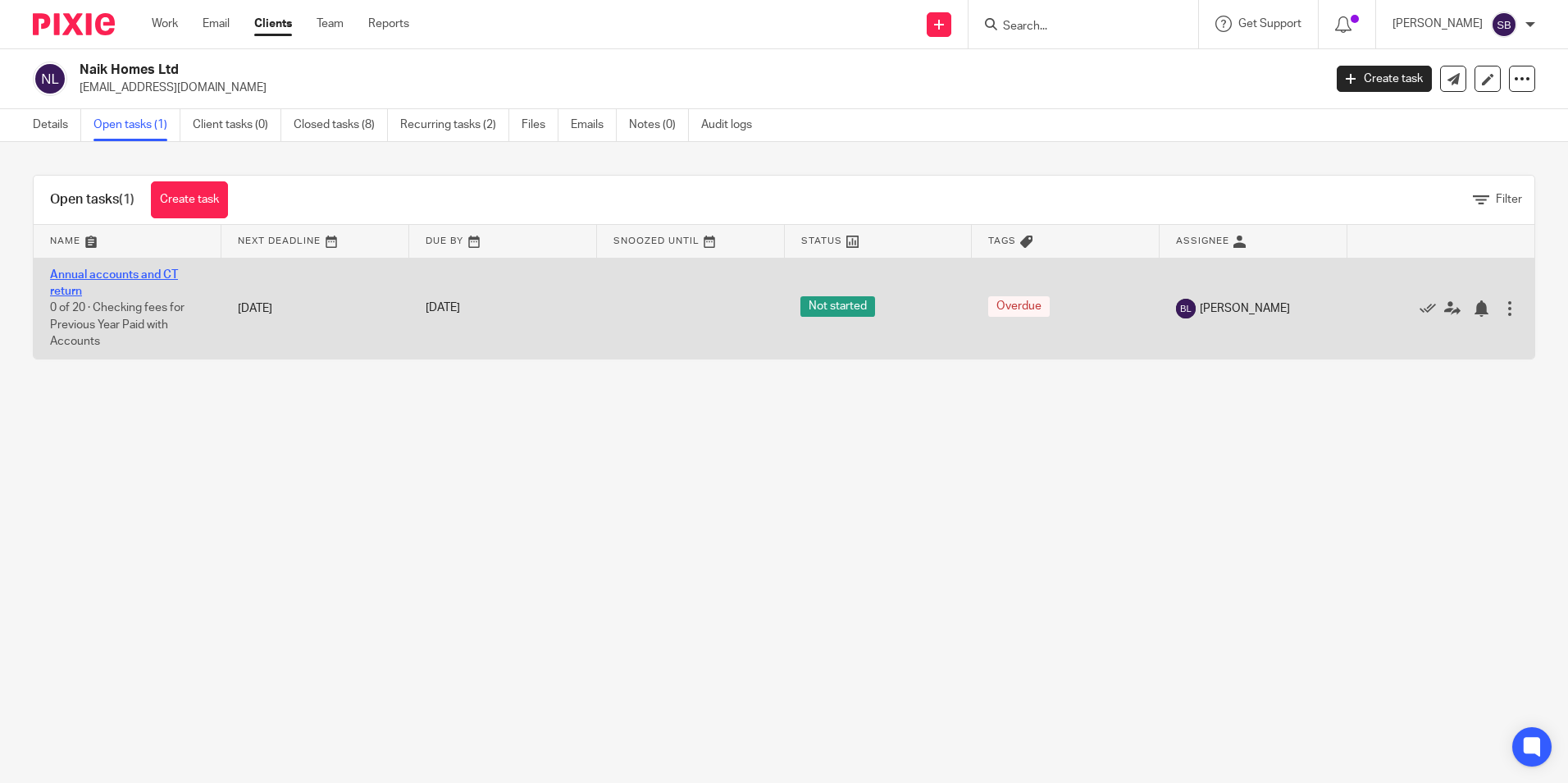
click at [128, 271] on link "Annual accounts and CT return" at bounding box center [114, 282] width 128 height 28
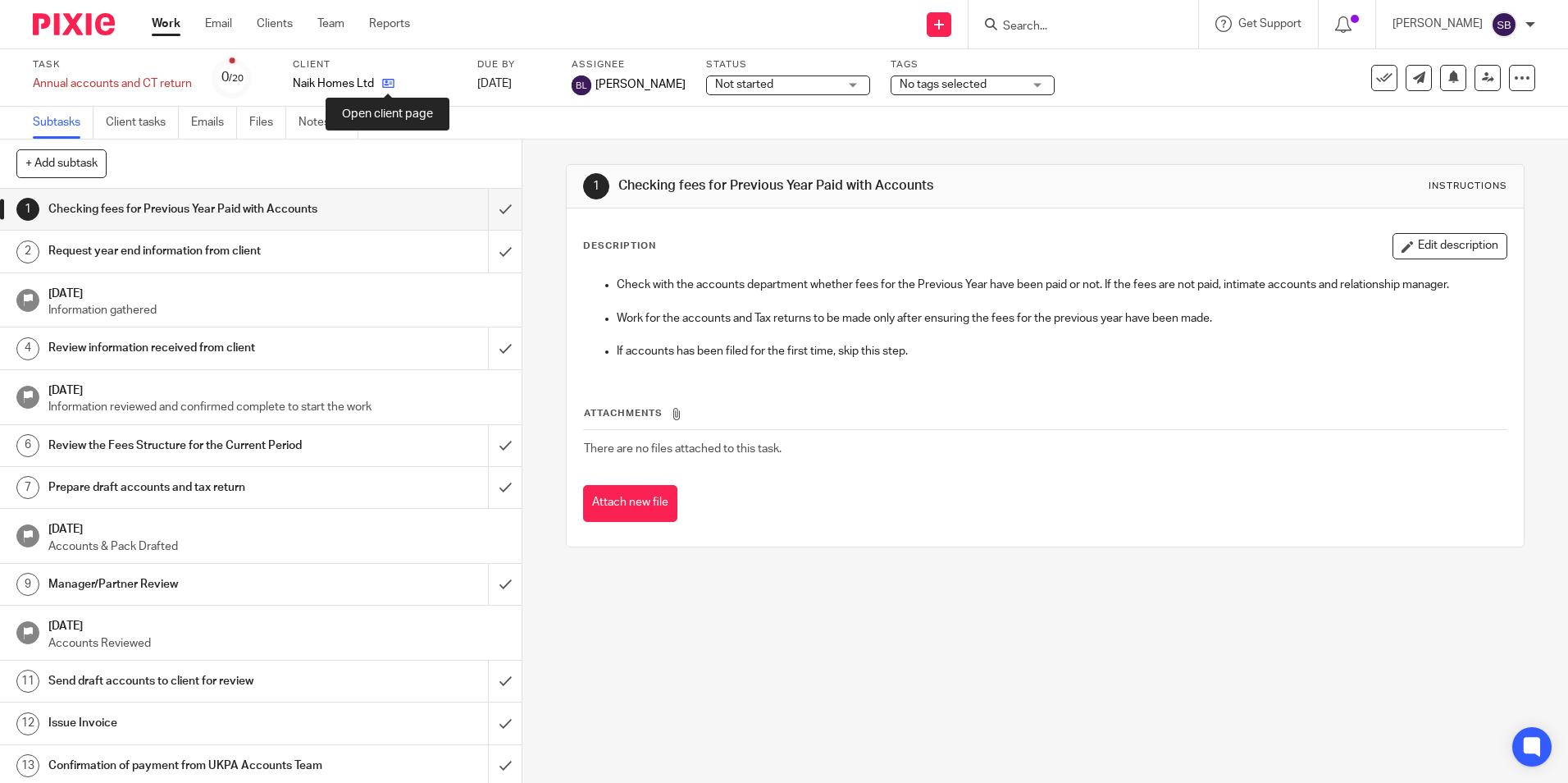
click at [394, 82] on icon at bounding box center [388, 83] width 13 height 13
